Goal: Information Seeking & Learning: Find specific fact

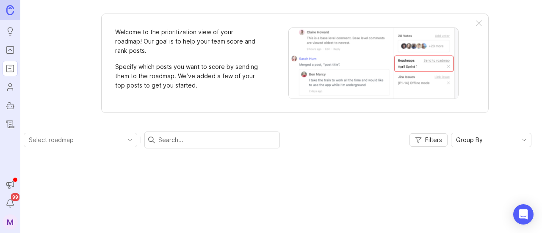
click at [11, 52] on icon "Portal" at bounding box center [9, 50] width 9 height 10
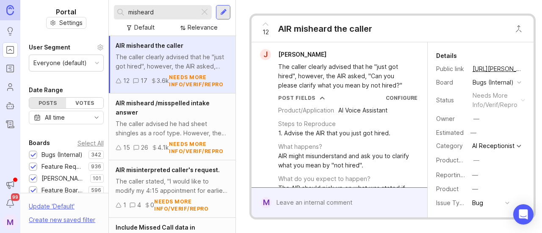
drag, startPoint x: 165, startPoint y: 16, endPoint x: 71, endPoint y: 16, distance: 93.5
click at [71, 16] on div "Portal Settings User Segment Everyone (default) Date Range Posts Votes All time…" at bounding box center [280, 116] width 521 height 233
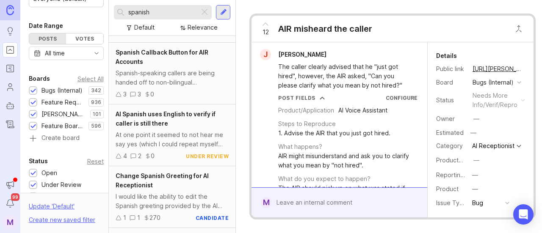
scroll to position [127, 0]
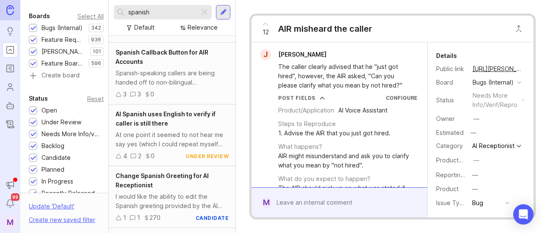
click at [60, 39] on div "Feature Requests (Internal)" at bounding box center [62, 39] width 43 height 9
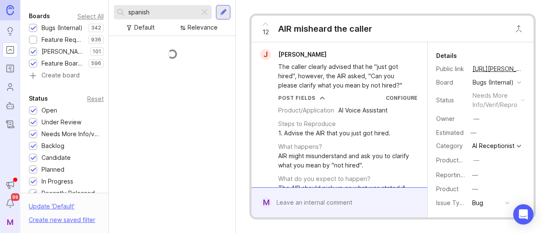
click at [60, 52] on div "[PERSON_NAME] (Public)" at bounding box center [63, 51] width 44 height 9
click at [61, 62] on div "Feature Board Sandbox [DATE]" at bounding box center [62, 63] width 43 height 9
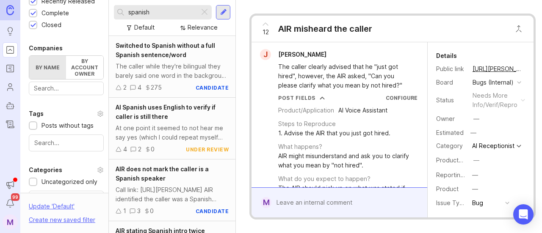
scroll to position [338, 0]
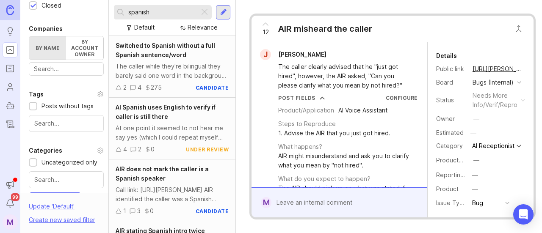
click at [54, 72] on div at bounding box center [66, 69] width 75 height 14
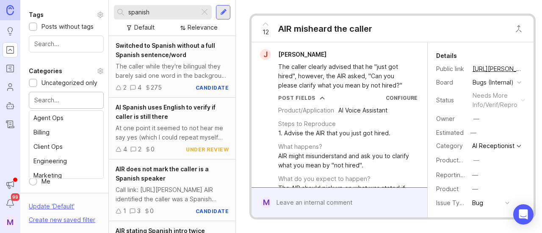
click at [57, 105] on input "text" at bounding box center [66, 100] width 64 height 9
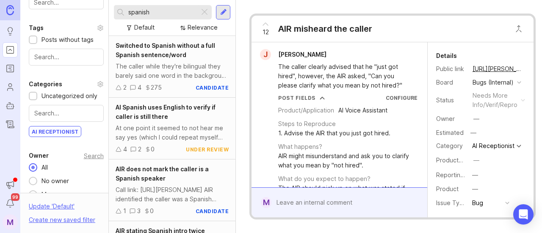
scroll to position [392, 0]
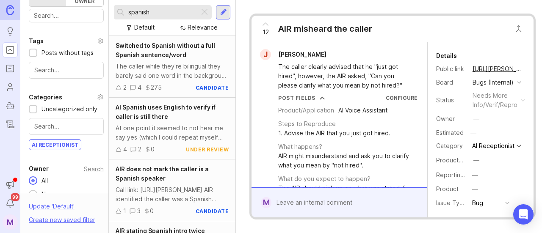
click at [61, 75] on input "text" at bounding box center [66, 70] width 64 height 9
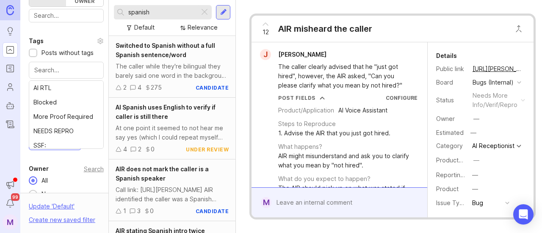
click at [91, 46] on div "Tags Posts without tags AI RTL Blocked More Proof Required NEEDS REPRO SSF: VA …" at bounding box center [66, 57] width 92 height 43
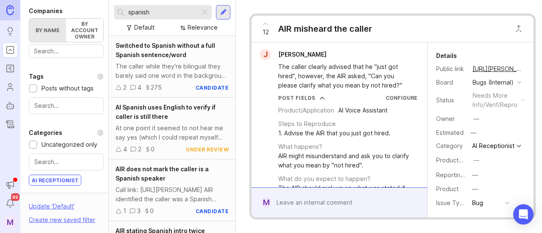
scroll to position [307, 0]
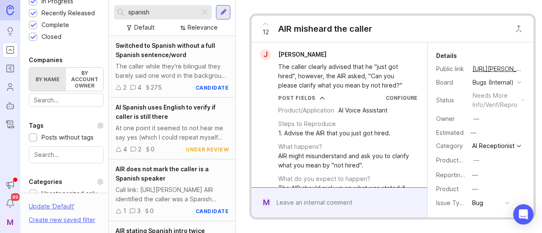
click at [62, 104] on div at bounding box center [66, 100] width 75 height 14
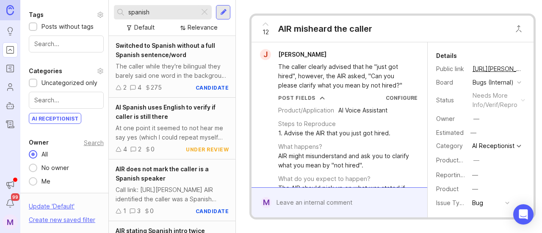
scroll to position [434, 0]
click at [52, 101] on input "text" at bounding box center [66, 100] width 64 height 9
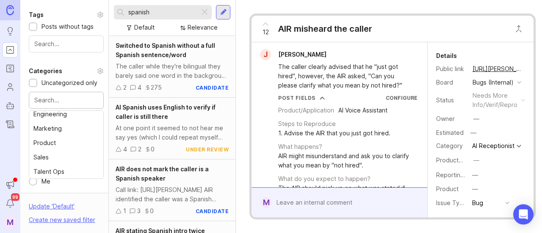
scroll to position [47, 0]
click at [74, 66] on div "Categories" at bounding box center [66, 71] width 75 height 10
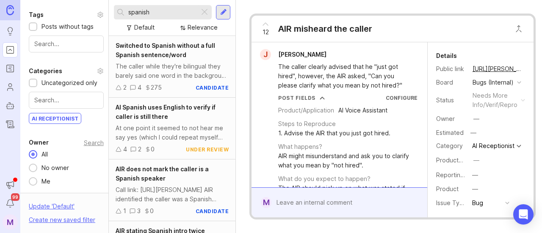
click at [75, 44] on div at bounding box center [66, 44] width 75 height 17
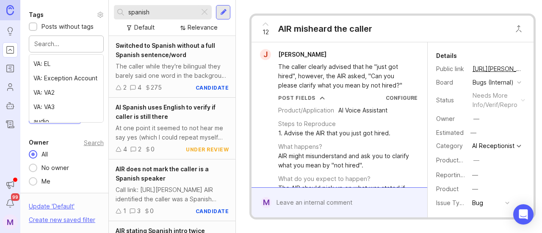
scroll to position [212, 0]
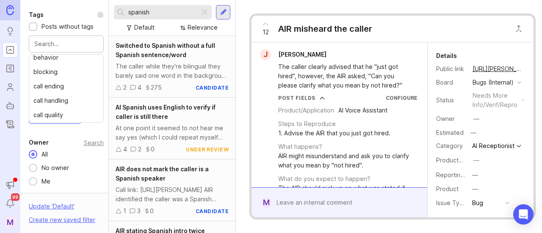
click at [99, 174] on div "Owner Search All No owner Me" at bounding box center [66, 161] width 92 height 49
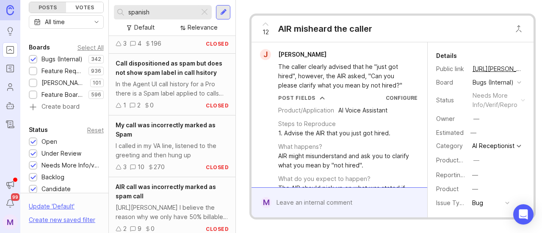
scroll to position [715, 0]
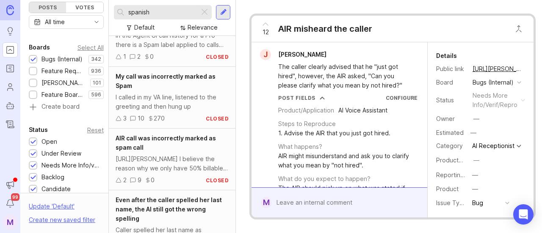
drag, startPoint x: 173, startPoint y: 11, endPoint x: 22, endPoint y: 21, distance: 151.8
click at [22, 21] on div "Portal Settings User Segment Everyone (default) Date Range Posts Votes All time…" at bounding box center [280, 116] width 521 height 233
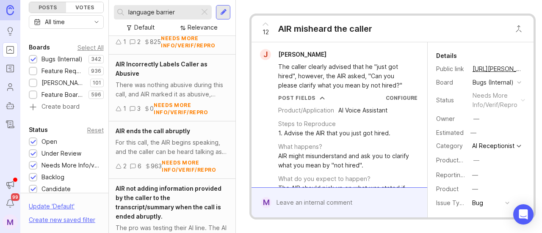
scroll to position [338, 0]
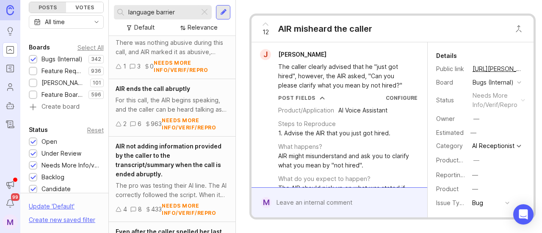
drag, startPoint x: 187, startPoint y: 12, endPoint x: 53, endPoint y: 12, distance: 133.3
click at [54, 12] on div "Portal Settings User Segment Everyone (default) Date Range Posts Votes All time…" at bounding box center [280, 116] width 521 height 233
type input "address"
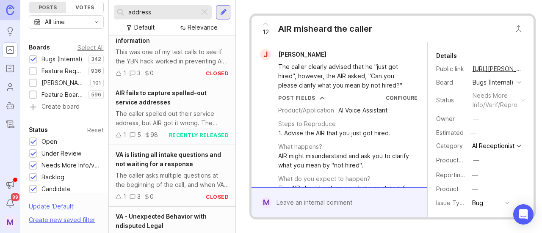
scroll to position [888, 0]
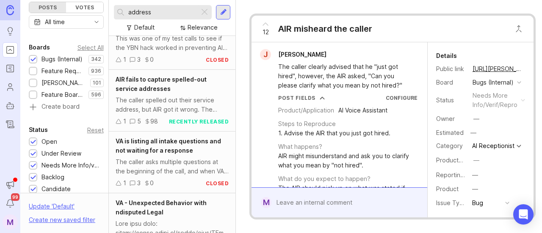
click at [162, 106] on div "The caller spelled out their service address, but AIR got it wrong. The caller …" at bounding box center [171, 105] width 113 height 19
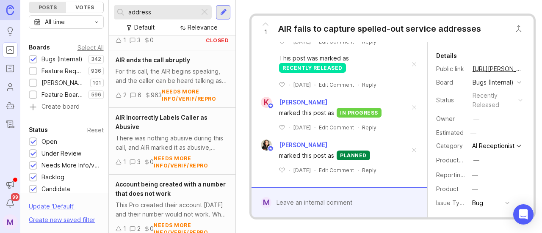
scroll to position [1558, 0]
